Goal: Task Accomplishment & Management: Use online tool/utility

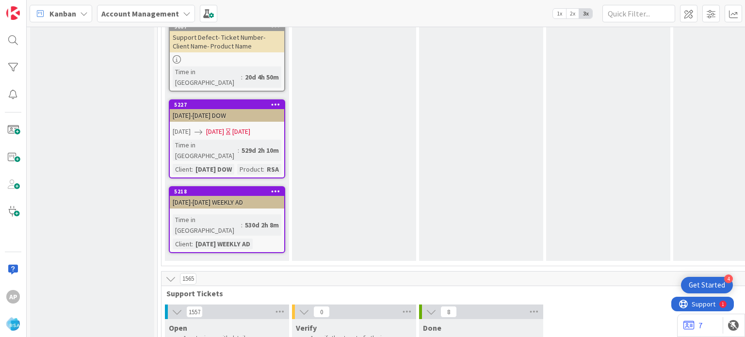
scroll to position [1873, 0]
type textarea "x"
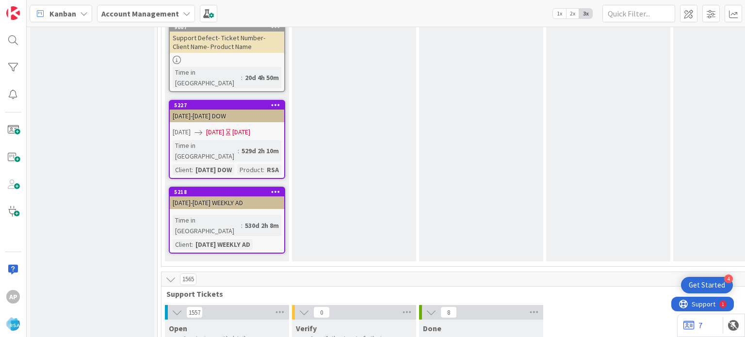
type textarea "Support Defect- Ticket Number- Client Name- Product Name"
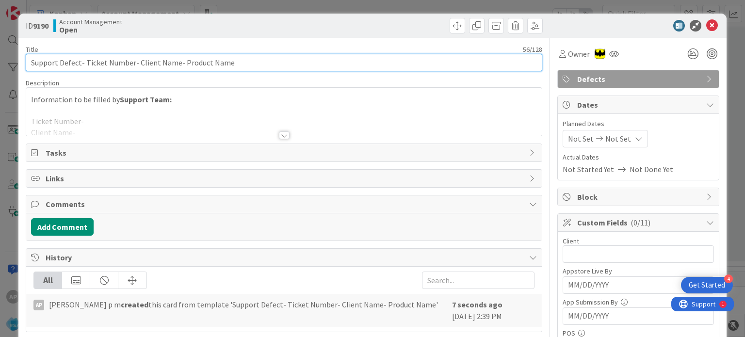
drag, startPoint x: 134, startPoint y: 62, endPoint x: 175, endPoint y: 63, distance: 40.3
click at [175, 63] on input "Support Defect- Ticket Number- Client Name- Product Name" at bounding box center [284, 62] width 516 height 17
drag, startPoint x: 233, startPoint y: 60, endPoint x: 185, endPoint y: 60, distance: 48.0
click at [185, 60] on input "Support Defect- Ticket Number- Valli Produce- Product Name" at bounding box center [284, 62] width 516 height 17
type input "Support Defect- Ticket Number- Valli Produce- RSA"
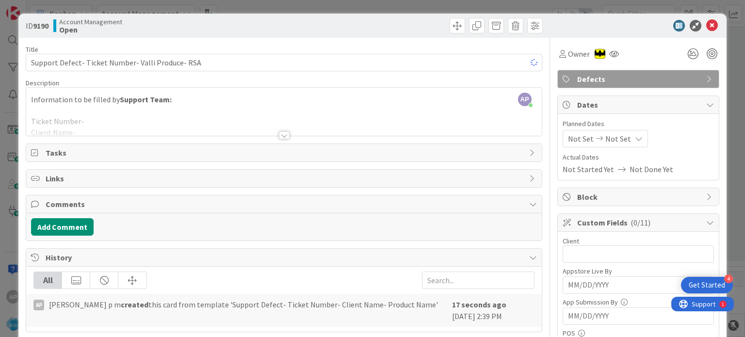
click at [279, 134] on div at bounding box center [284, 135] width 11 height 8
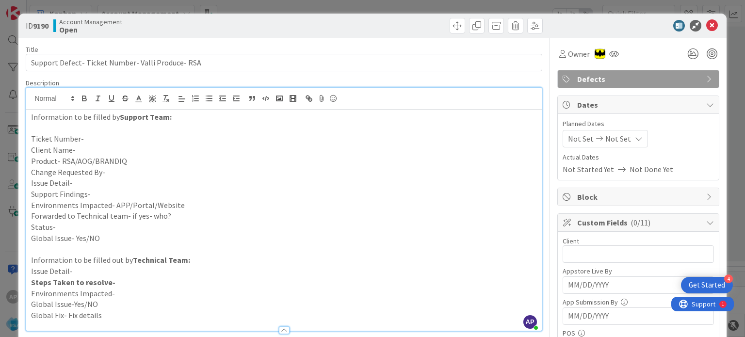
click at [99, 135] on p "Ticket Number-" at bounding box center [283, 138] width 505 height 11
click at [93, 149] on p "Client Name-" at bounding box center [283, 150] width 505 height 11
click at [121, 161] on p "Product- RSA/AOG/BRANDIQ" at bounding box center [283, 161] width 505 height 11
click at [117, 170] on p "Change Requested By-" at bounding box center [283, 172] width 505 height 11
click at [93, 184] on p "Issue Detail-" at bounding box center [283, 183] width 505 height 11
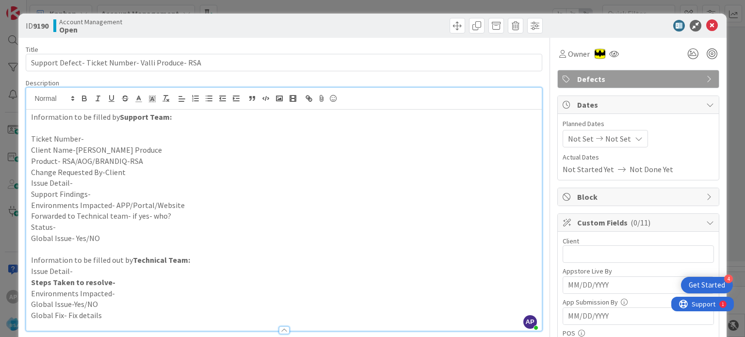
click at [88, 183] on p "Issue Detail-" at bounding box center [283, 183] width 505 height 11
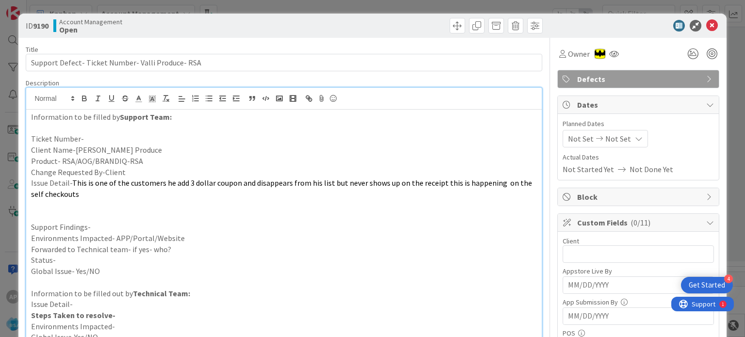
click at [93, 225] on p "Support Findings-" at bounding box center [283, 227] width 505 height 11
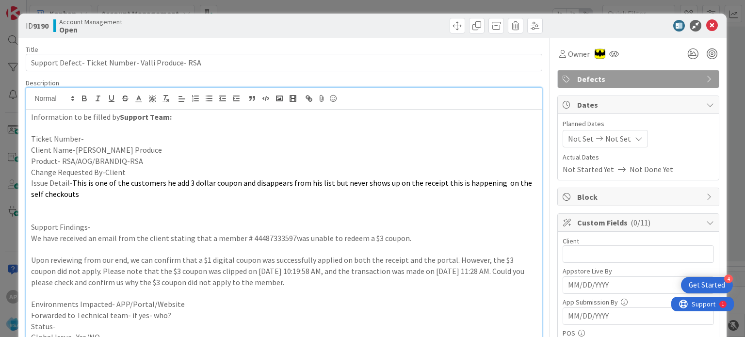
click at [79, 217] on p at bounding box center [283, 216] width 505 height 11
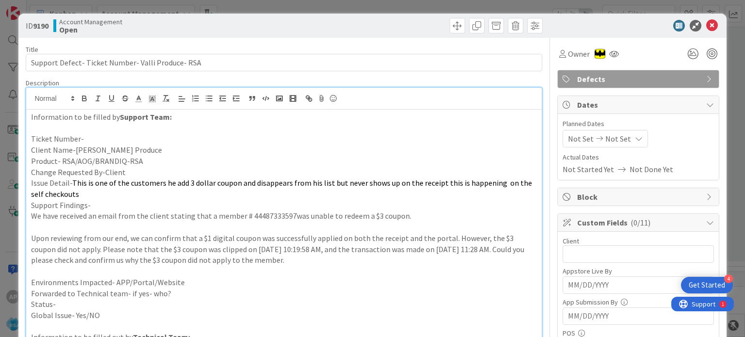
click at [192, 278] on p "Environments Impacted- APP/Portal/Website" at bounding box center [283, 282] width 505 height 11
click at [187, 289] on p "Forwarded to Technical team- if yes- who?" at bounding box center [283, 293] width 505 height 11
click at [156, 303] on p "Status-" at bounding box center [283, 304] width 505 height 11
click at [113, 135] on p "Ticket Number-" at bounding box center [283, 138] width 505 height 11
click at [86, 138] on p "Ticket Number-" at bounding box center [283, 138] width 505 height 11
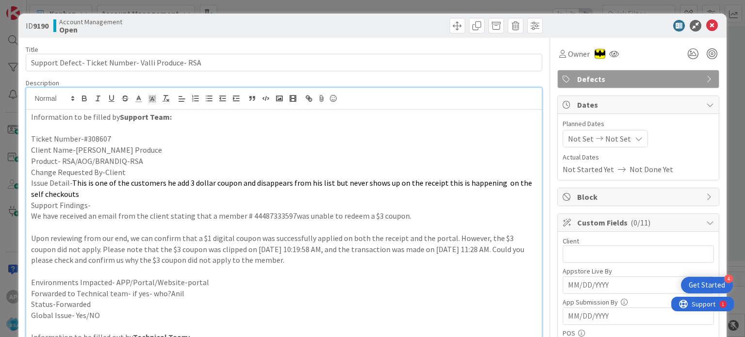
click at [86, 138] on p "Ticket Number-#308607" at bounding box center [283, 138] width 505 height 11
click at [86, 138] on p "Ticket Number-308607" at bounding box center [283, 138] width 505 height 11
copy p "308607"
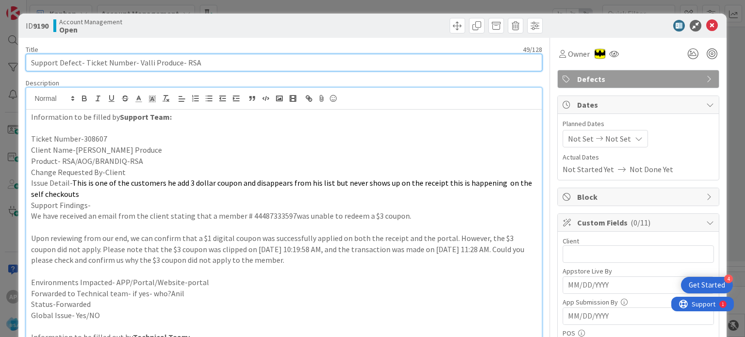
drag, startPoint x: 85, startPoint y: 62, endPoint x: 131, endPoint y: 65, distance: 45.8
click at [131, 65] on input "Support Defect- Ticket Number- Valli Produce- RSA" at bounding box center [284, 62] width 516 height 17
paste input "308607"
type input "Support Defect- 308607- Valli Produce- RSA"
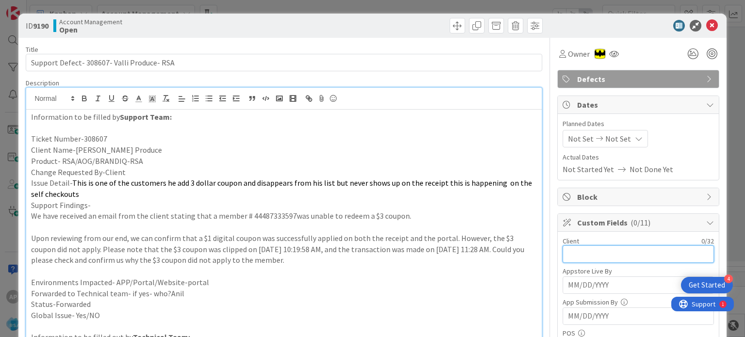
click at [605, 250] on input "text" at bounding box center [638, 253] width 151 height 17
type input "Valli Produce"
click at [572, 133] on span "Not Set" at bounding box center [581, 139] width 26 height 12
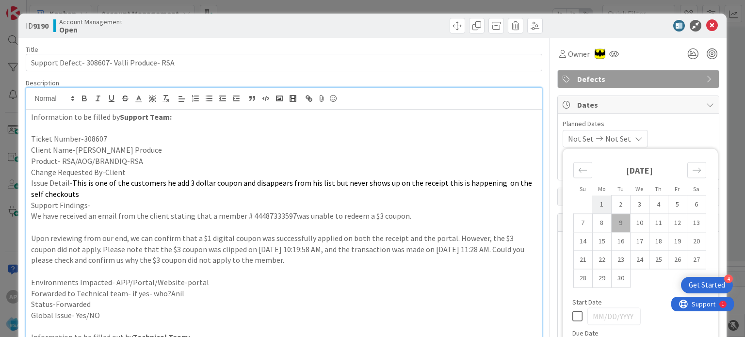
click at [595, 208] on td "1" at bounding box center [601, 204] width 19 height 18
type input "[DATE]"
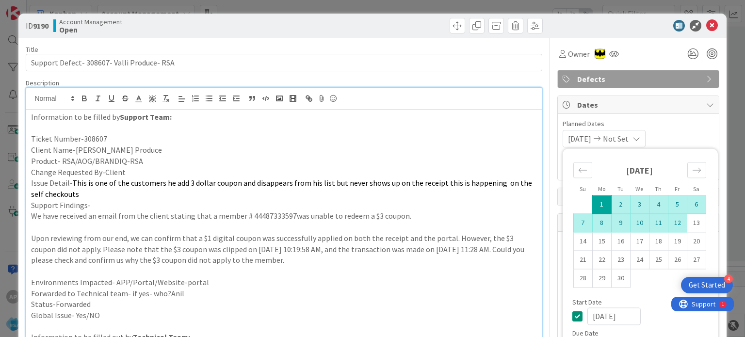
click at [668, 226] on td "12" at bounding box center [677, 223] width 19 height 18
type input "[DATE]"
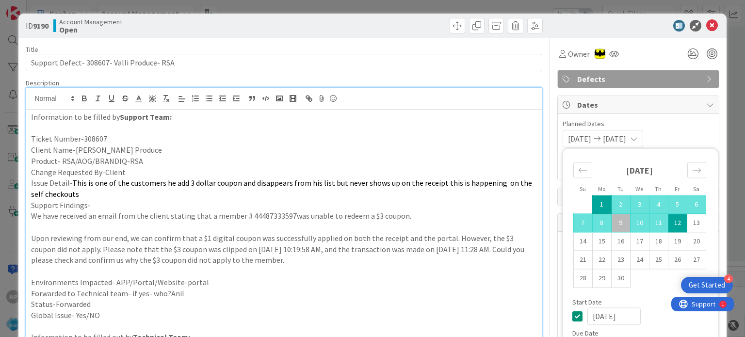
click at [431, 209] on p "Support Findings-" at bounding box center [283, 205] width 505 height 11
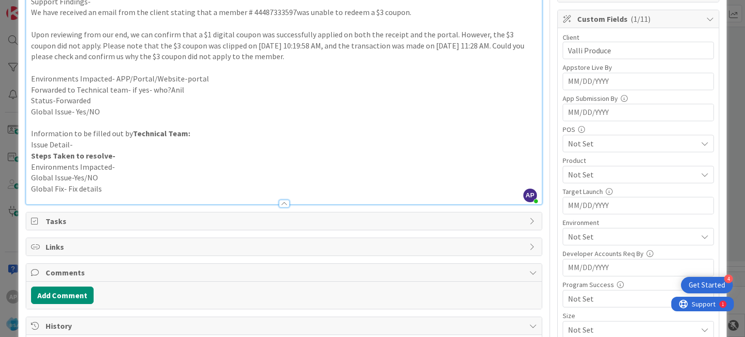
scroll to position [205, 0]
click at [589, 172] on span "Not Set" at bounding box center [632, 174] width 129 height 12
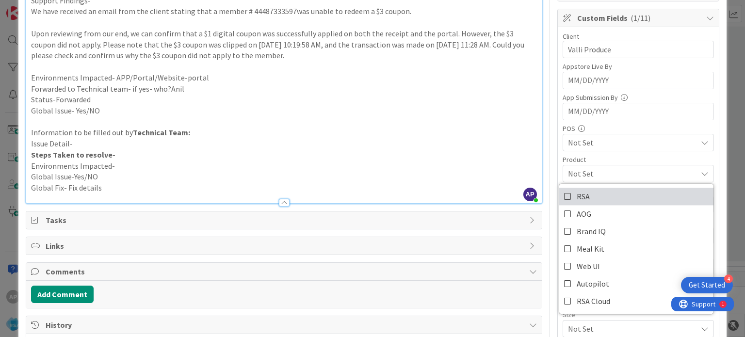
click at [580, 188] on link "RSA" at bounding box center [636, 196] width 154 height 17
click at [479, 147] on p "Issue Detail-" at bounding box center [283, 143] width 505 height 11
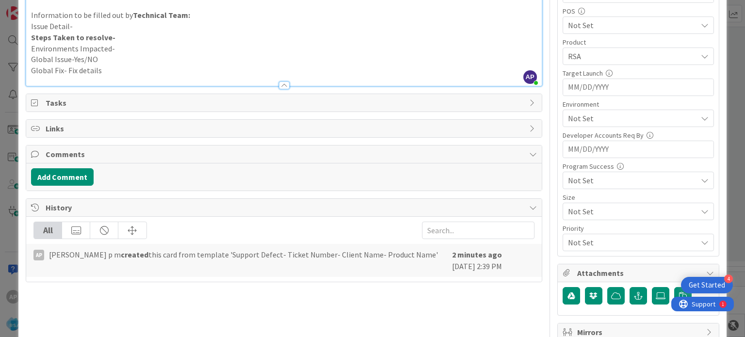
scroll to position [336, 0]
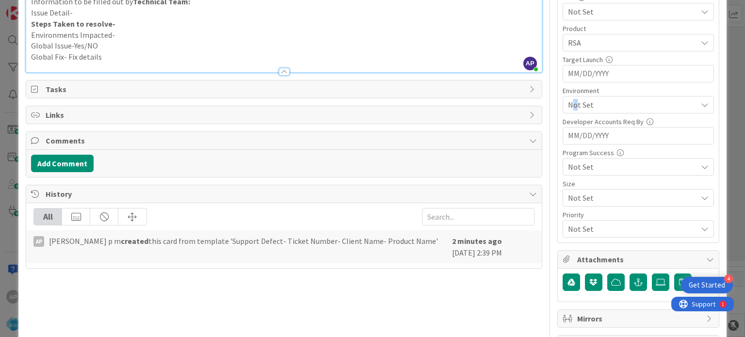
drag, startPoint x: 570, startPoint y: 105, endPoint x: 567, endPoint y: 93, distance: 13.2
click at [567, 93] on div "Environment Not Set" at bounding box center [638, 100] width 151 height 26
click at [571, 104] on span "Not Set" at bounding box center [632, 105] width 129 height 12
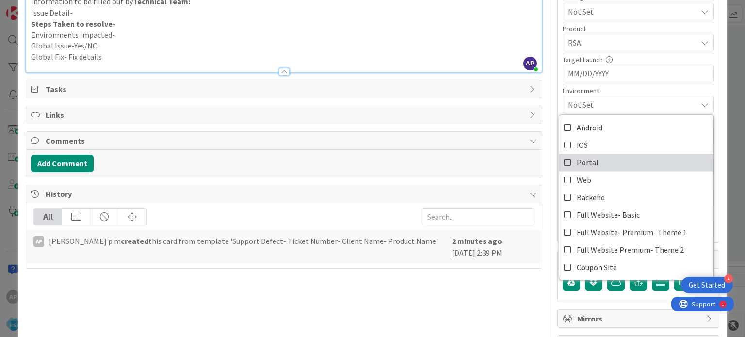
click at [564, 157] on icon at bounding box center [568, 162] width 8 height 15
click at [461, 27] on p "Steps Taken to resolve-" at bounding box center [283, 23] width 505 height 11
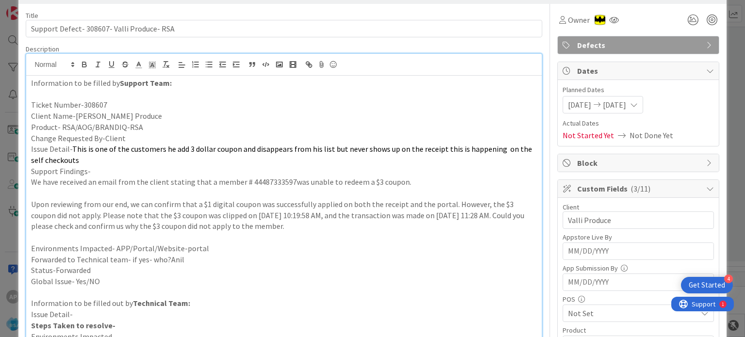
scroll to position [0, 0]
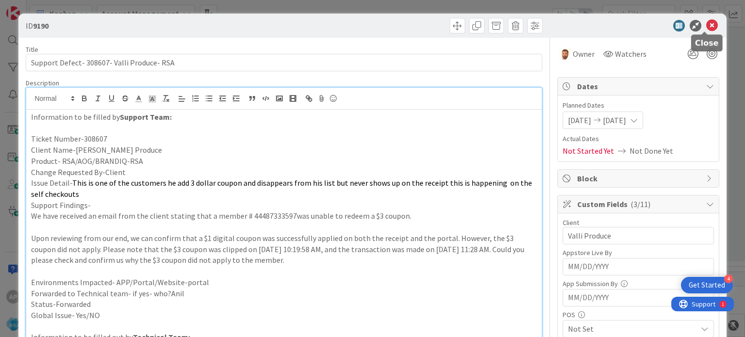
click at [706, 28] on icon at bounding box center [712, 26] width 12 height 12
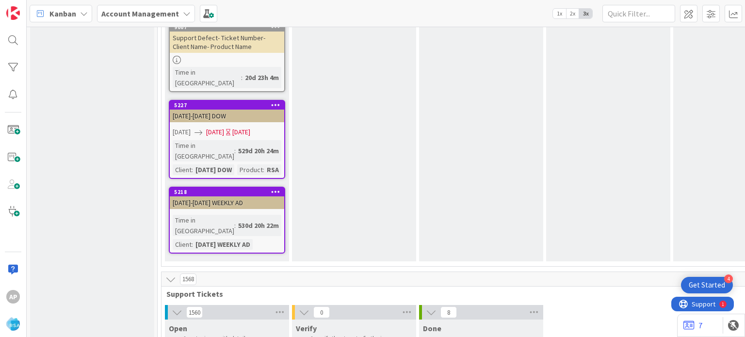
type textarea "x"
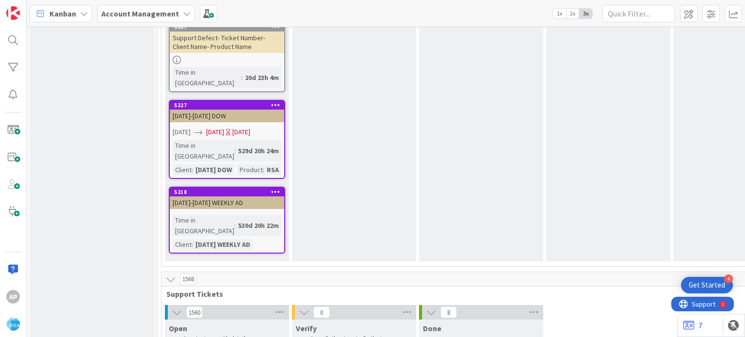
type textarea "Support Defect- Ticket Number- Client Name- Product Name"
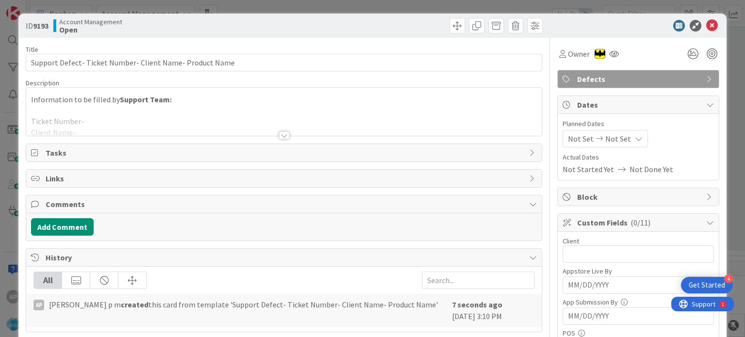
click at [280, 133] on div at bounding box center [284, 135] width 11 height 8
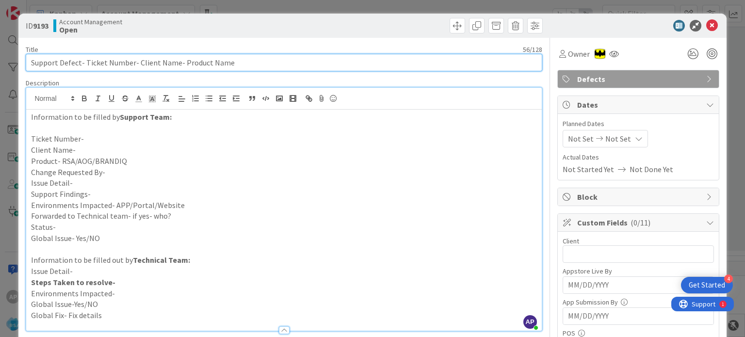
drag, startPoint x: 83, startPoint y: 61, endPoint x: 131, endPoint y: 62, distance: 47.6
click at [131, 62] on input "Support Defect- Ticket Number- Client Name- Product Name" at bounding box center [284, 62] width 516 height 17
paste input "#308671"
click at [88, 62] on input "Support Defect- #308671- Client Name- Product Name" at bounding box center [284, 62] width 516 height 17
drag, startPoint x: 151, startPoint y: 65, endPoint x: 112, endPoint y: 65, distance: 38.8
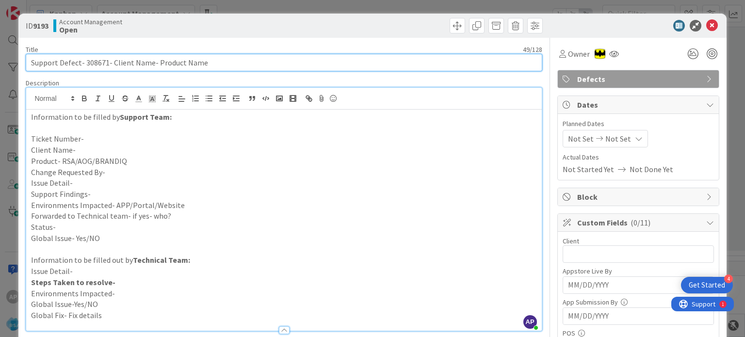
click at [112, 65] on input "Support Defect- 308671- Client Name- Product Name" at bounding box center [284, 62] width 516 height 17
drag, startPoint x: 226, startPoint y: 65, endPoint x: 182, endPoint y: 62, distance: 43.3
click at [182, 62] on input "Support Defect- 308671- Waynes Pac N save- Product Name" at bounding box center [284, 62] width 516 height 17
type input "Support Defect- 308671- Waynes Pac N save- RSA"
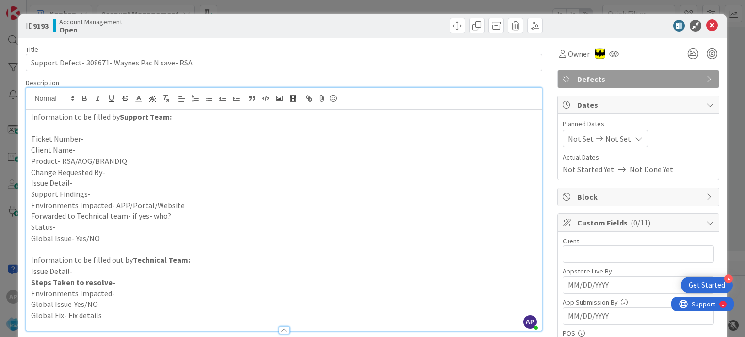
click at [102, 138] on p "Ticket Number-" at bounding box center [283, 138] width 505 height 11
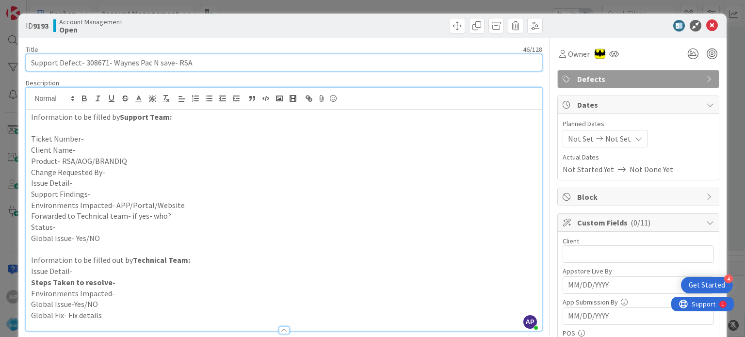
click at [91, 65] on input "Support Defect- 308671- Waynes Pac N save- RSA" at bounding box center [284, 62] width 516 height 17
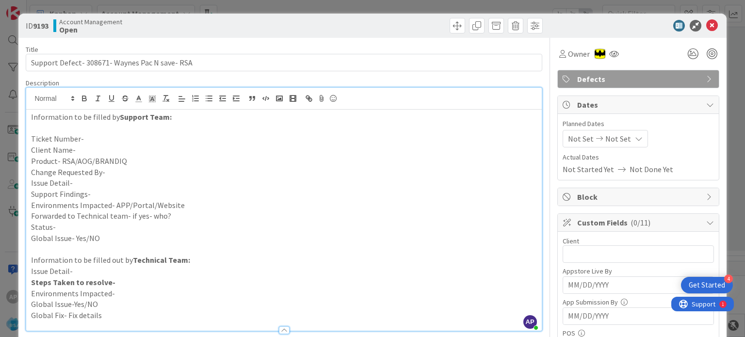
click at [97, 135] on p "Ticket Number-" at bounding box center [283, 138] width 505 height 11
click at [89, 147] on p "Client Name-" at bounding box center [283, 150] width 505 height 11
click at [111, 195] on p "Support Findings-" at bounding box center [283, 194] width 505 height 11
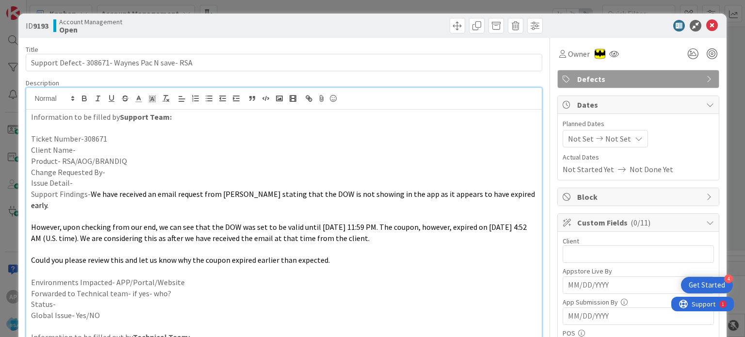
click at [85, 183] on p "Issue Detail-" at bounding box center [283, 183] width 505 height 11
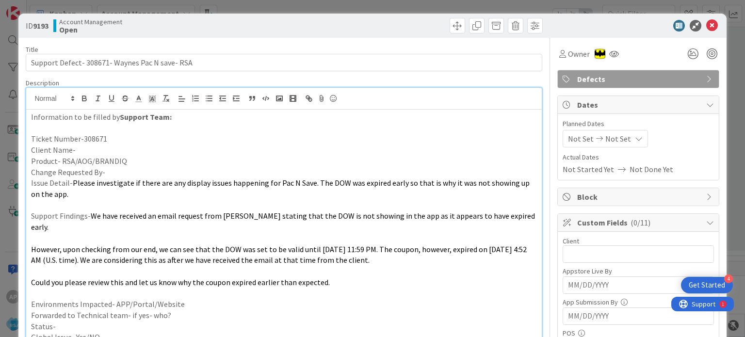
click at [70, 180] on span "Please investigate if there are any display issues happening for Pac N Save. Th…" at bounding box center [281, 188] width 500 height 21
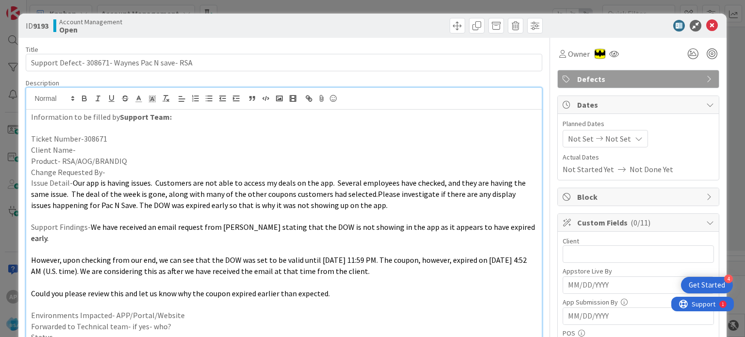
click at [74, 216] on p at bounding box center [283, 216] width 505 height 11
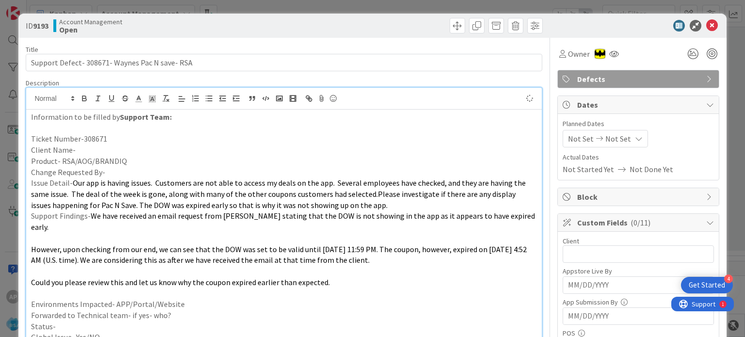
click at [75, 233] on p at bounding box center [283, 238] width 505 height 11
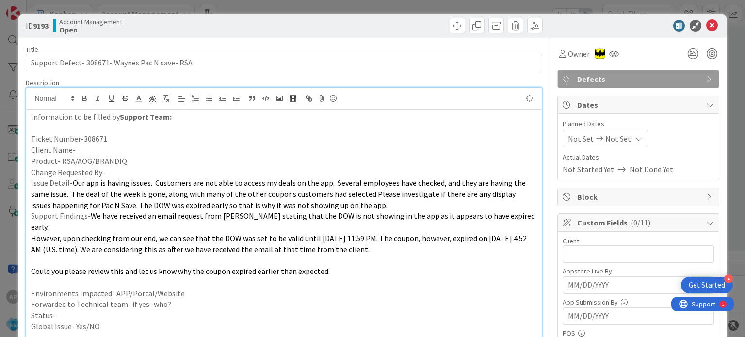
click at [184, 266] on p "Could you please review this and let us know why the coupon expired earlier tha…" at bounding box center [283, 271] width 505 height 11
click at [176, 255] on p at bounding box center [283, 260] width 505 height 11
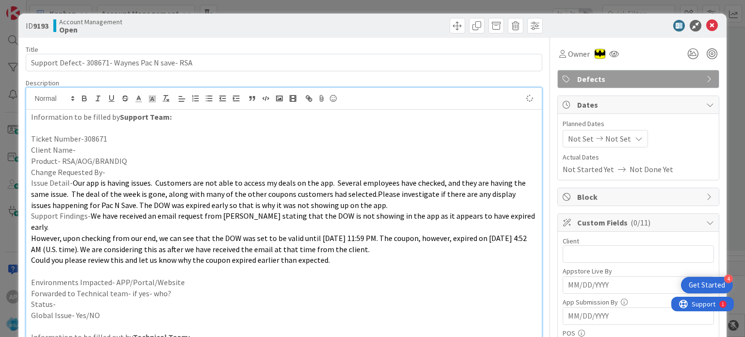
click at [212, 266] on p at bounding box center [283, 271] width 505 height 11
click at [188, 277] on p "Environments Impacted- APP/Portal/Website" at bounding box center [283, 282] width 505 height 11
click at [190, 288] on p "Forwarded to Technical team- if yes- who?" at bounding box center [283, 293] width 505 height 11
click at [99, 299] on p "Status-" at bounding box center [283, 304] width 505 height 11
click at [574, 139] on span "Not Set" at bounding box center [581, 139] width 26 height 12
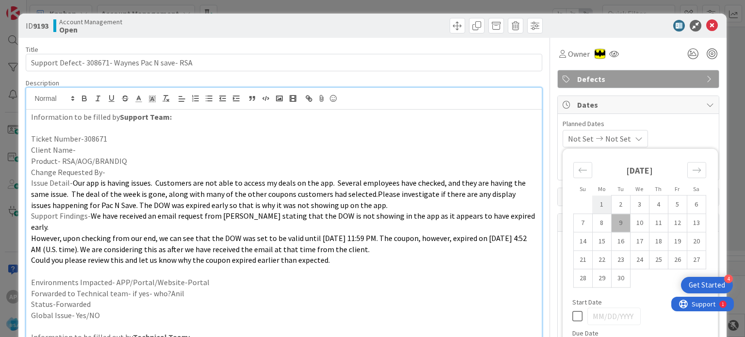
click at [592, 207] on td "1" at bounding box center [601, 204] width 19 height 18
type input "[DATE]"
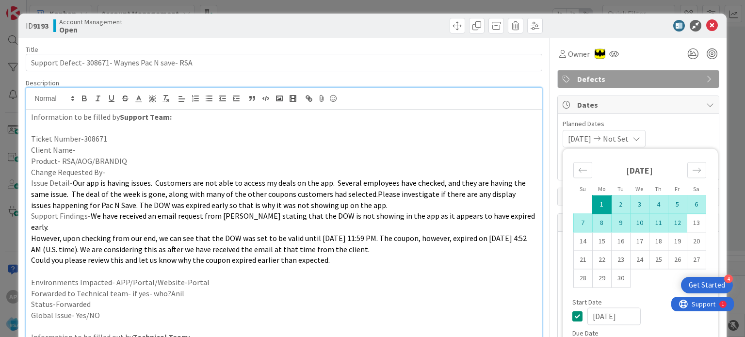
click at [672, 225] on td "12" at bounding box center [677, 223] width 19 height 18
type input "[DATE]"
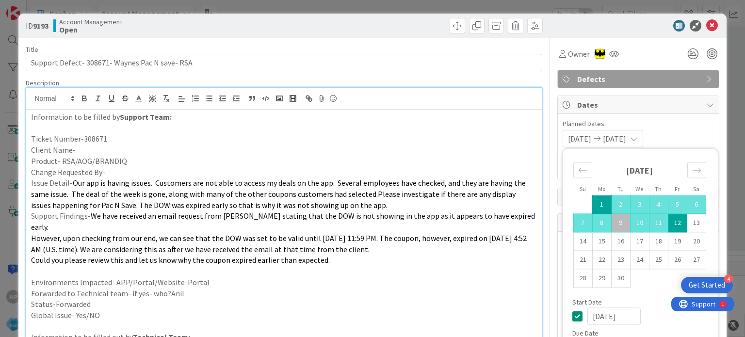
click at [496, 266] on p at bounding box center [283, 271] width 505 height 11
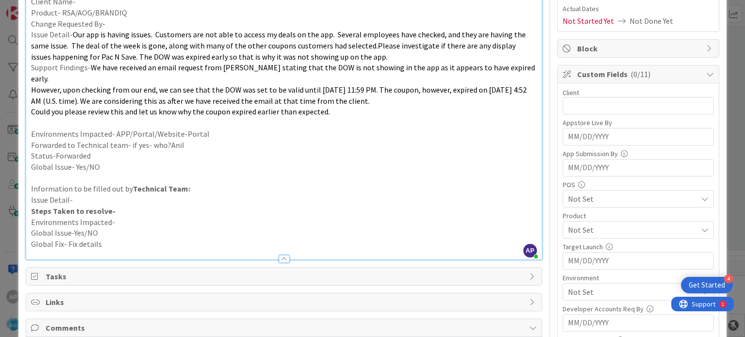
scroll to position [149, 0]
click at [568, 105] on input "text" at bounding box center [638, 105] width 151 height 17
type input "Waynes Pac N Save"
click at [576, 226] on span "Not Set" at bounding box center [632, 230] width 129 height 12
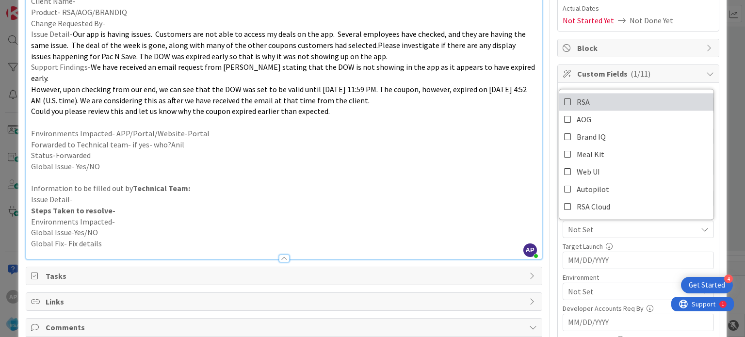
drag, startPoint x: 563, startPoint y: 104, endPoint x: 452, endPoint y: 166, distance: 126.8
click at [564, 104] on icon at bounding box center [568, 102] width 8 height 15
click at [452, 172] on p at bounding box center [283, 177] width 505 height 11
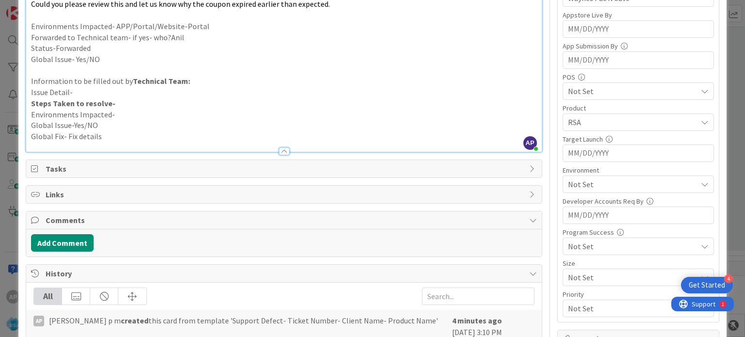
scroll to position [262, 0]
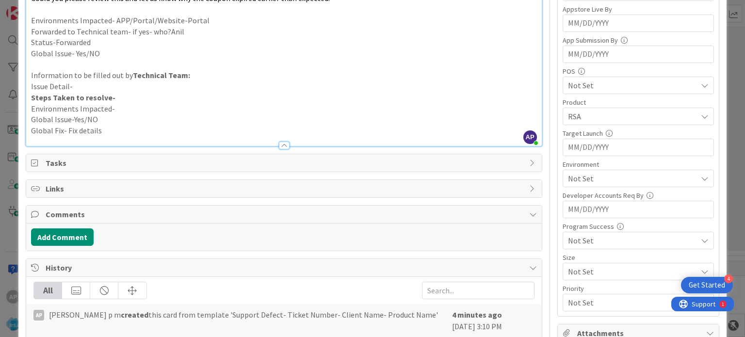
click at [585, 178] on span "Not Set" at bounding box center [632, 179] width 129 height 12
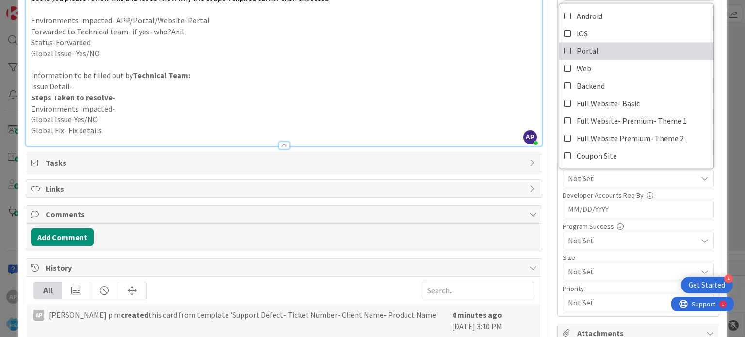
click at [577, 50] on span "Portal" at bounding box center [588, 51] width 22 height 15
click at [564, 47] on icon at bounding box center [568, 51] width 8 height 15
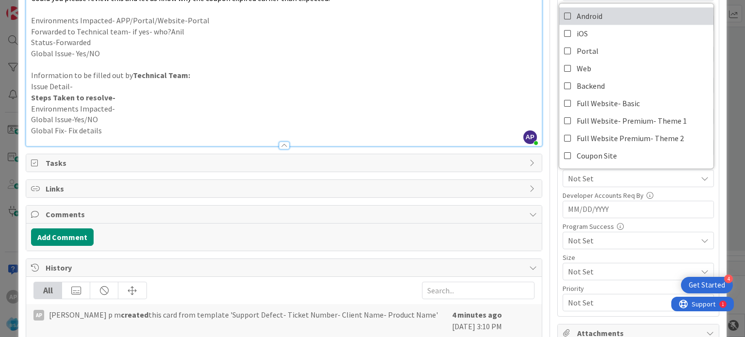
click at [564, 15] on icon at bounding box center [568, 16] width 8 height 15
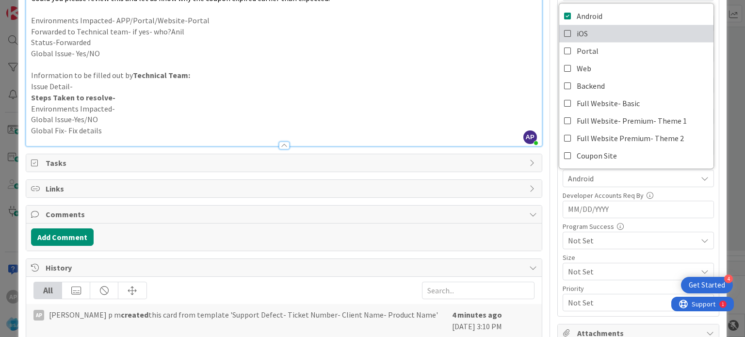
click at [564, 33] on icon at bounding box center [568, 33] width 8 height 15
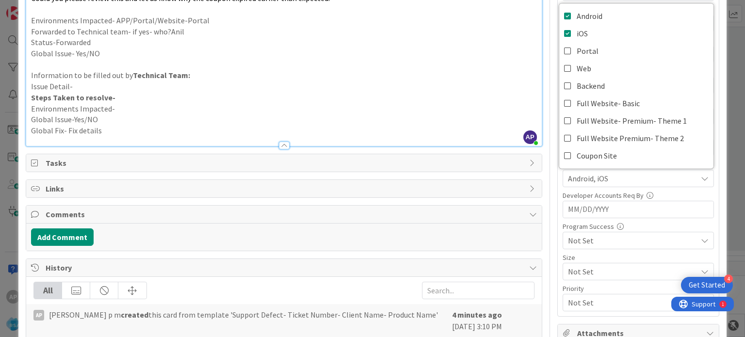
click at [503, 59] on p at bounding box center [283, 64] width 505 height 11
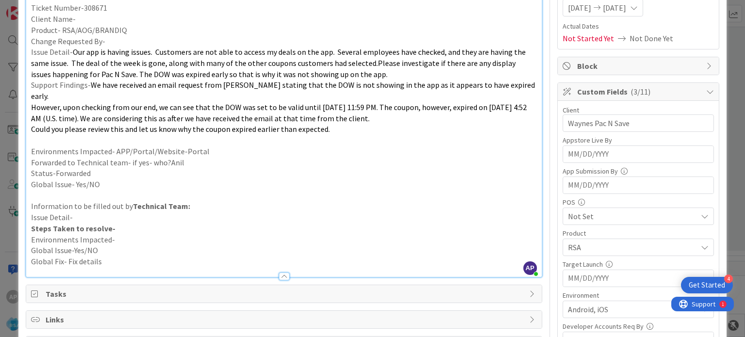
scroll to position [0, 0]
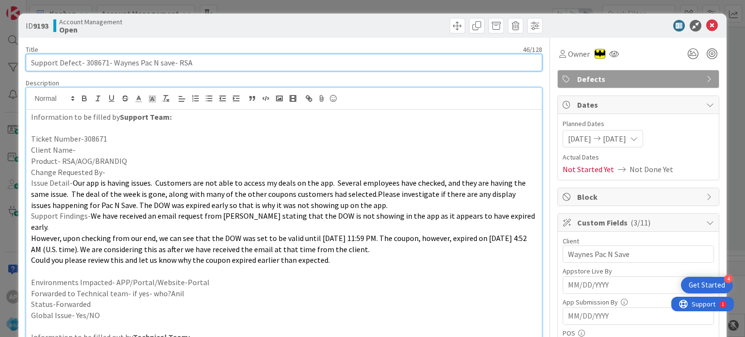
drag, startPoint x: 111, startPoint y: 60, endPoint x: 170, endPoint y: 64, distance: 58.8
click at [170, 64] on input "Support Defect- 308671- Waynes Pac N save- RSA" at bounding box center [284, 62] width 516 height 17
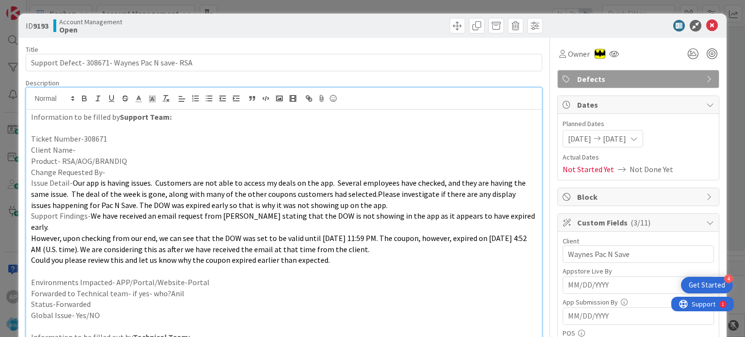
click at [95, 151] on p "Client Name-" at bounding box center [283, 150] width 505 height 11
click at [111, 172] on p "Change Requested By-" at bounding box center [283, 172] width 505 height 11
click at [86, 266] on p at bounding box center [283, 271] width 505 height 11
